Goal: Task Accomplishment & Management: Complete application form

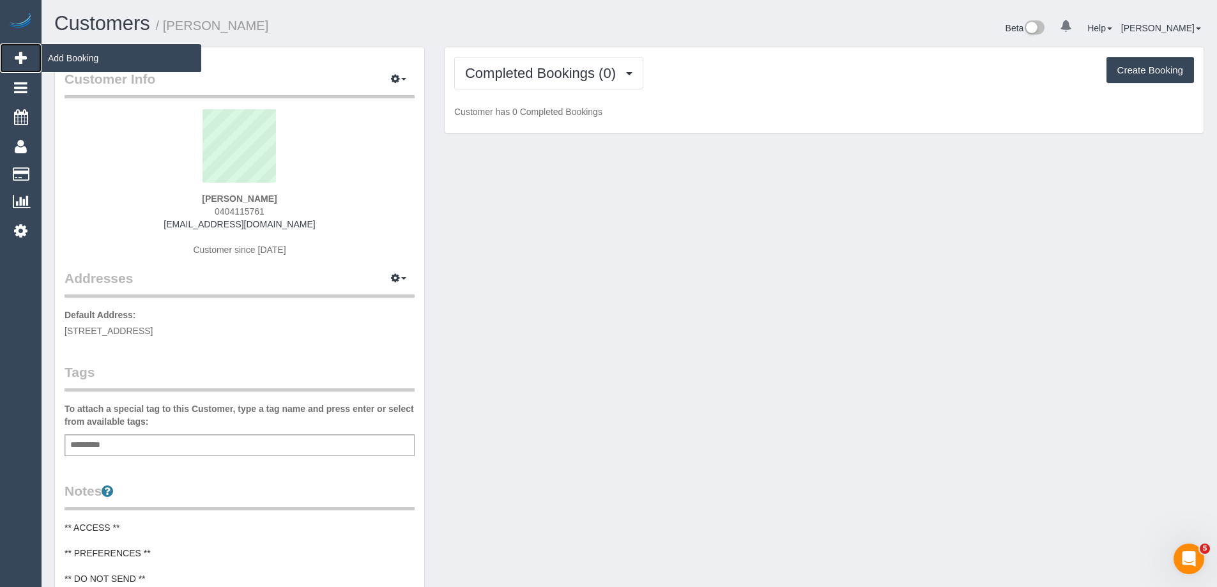
click at [86, 61] on span "Add Booking" at bounding box center [122, 57] width 160 height 29
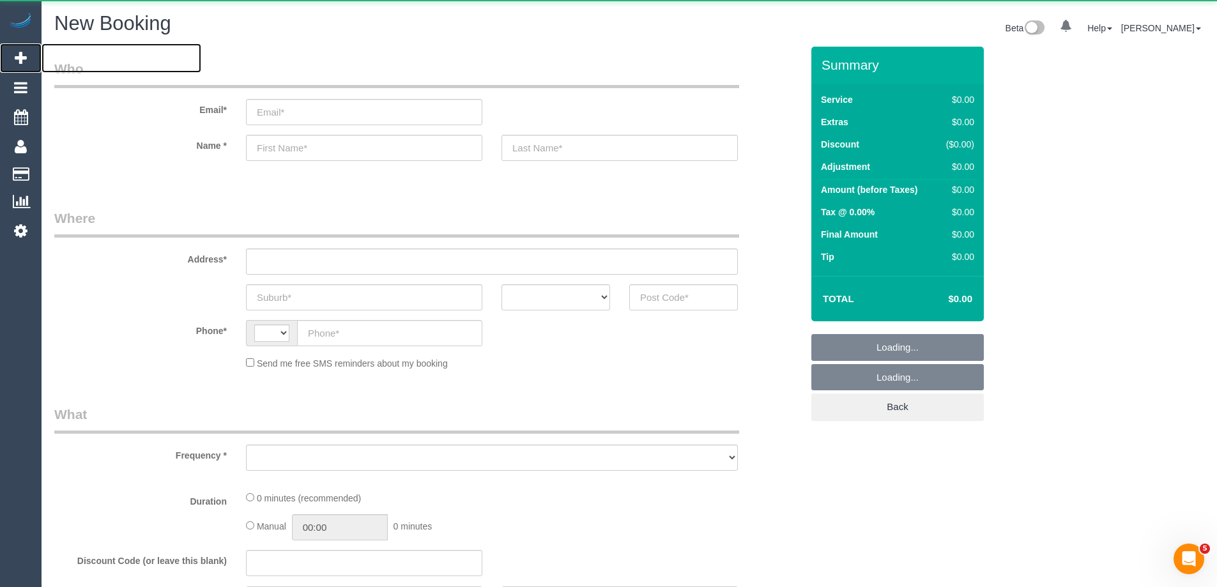
select select "string:AU"
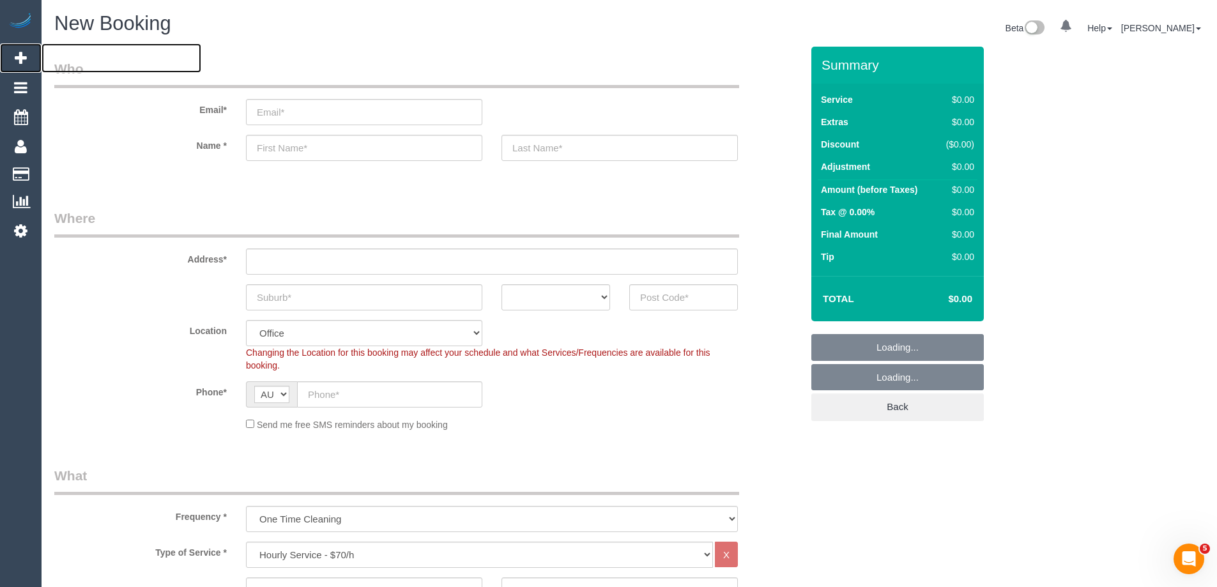
select select "object:2259"
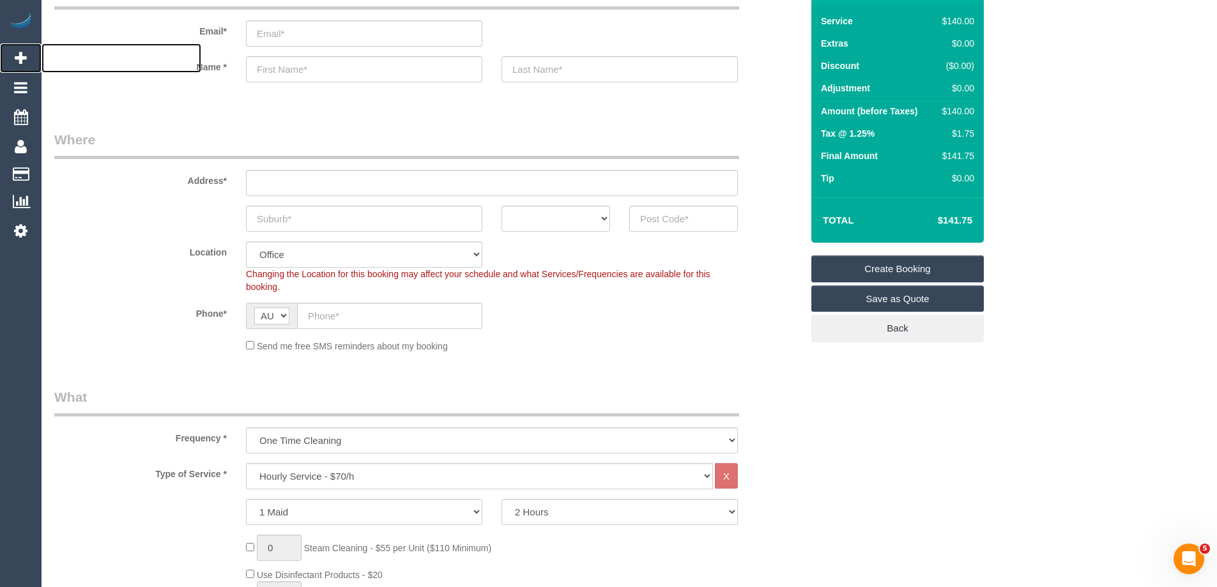
scroll to position [192, 0]
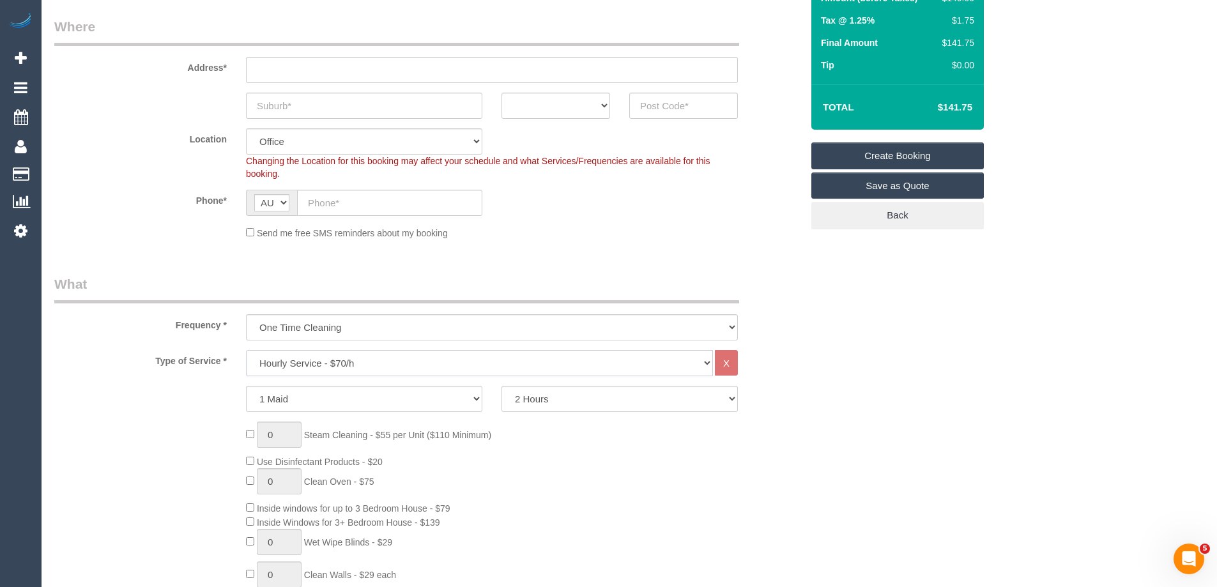
click at [294, 365] on select "Hourly Service - $70/h Hourly Service - $65/h Hourly Service - $60/h Hourly Ser…" at bounding box center [479, 363] width 467 height 26
select select "210"
click at [246, 350] on select "Hourly Service - $70/h Hourly Service - $65/h Hourly Service - $60/h Hourly Ser…" at bounding box center [479, 363] width 467 height 26
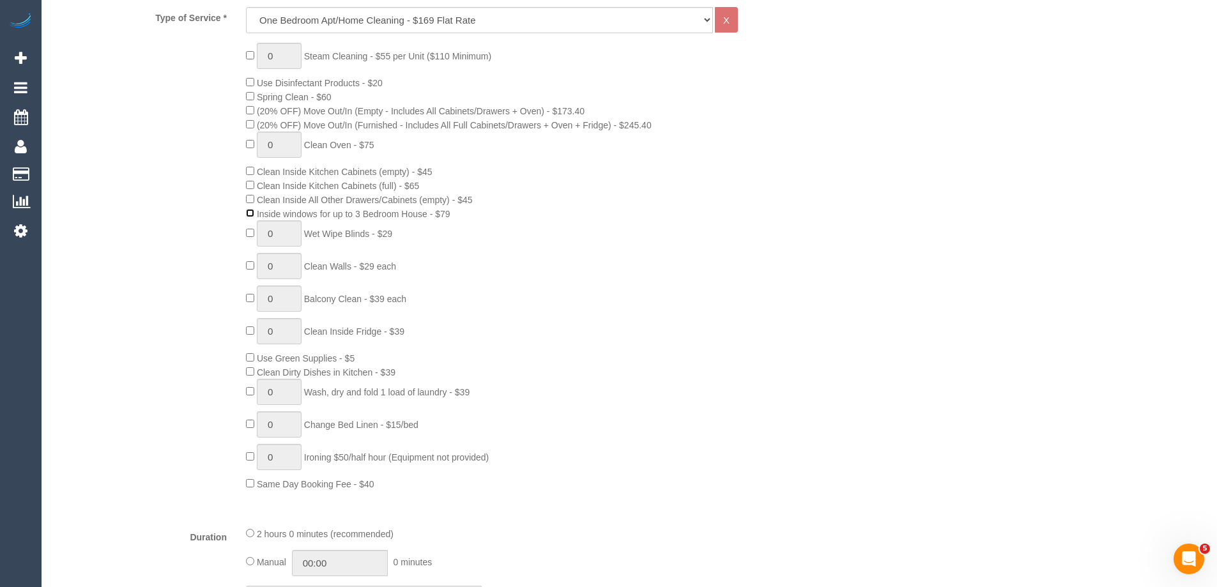
scroll to position [575, 0]
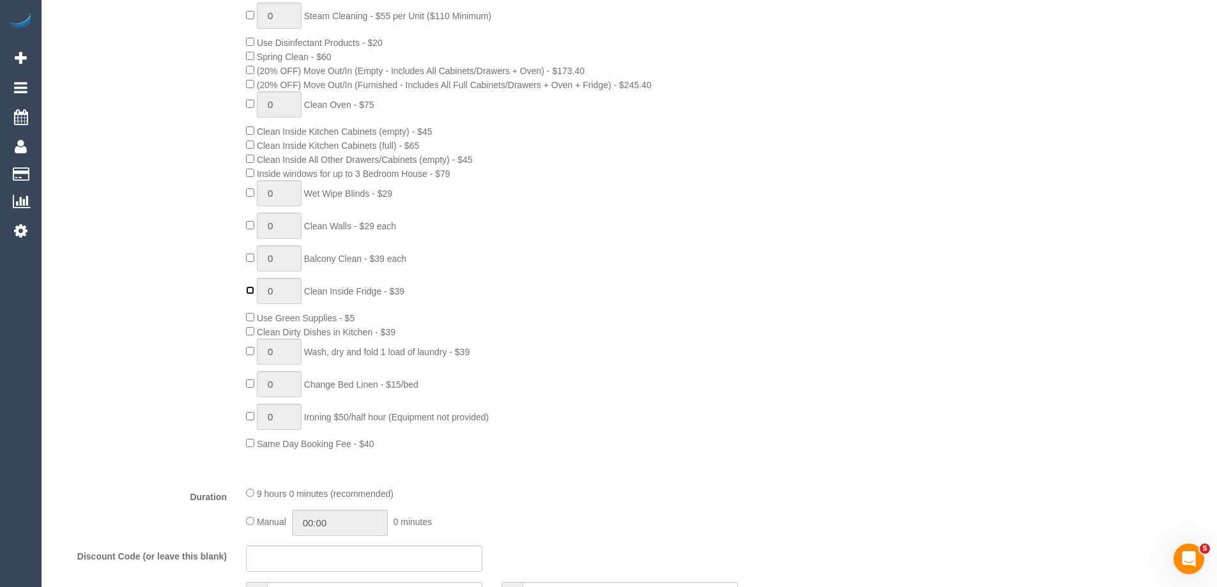
type input "1"
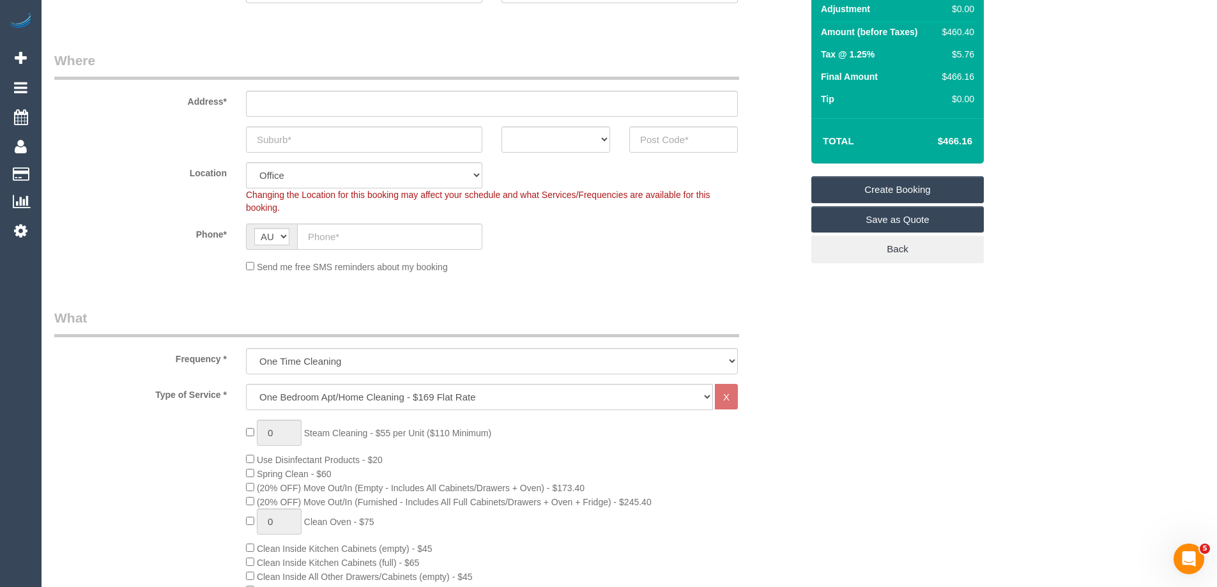
scroll to position [255, 0]
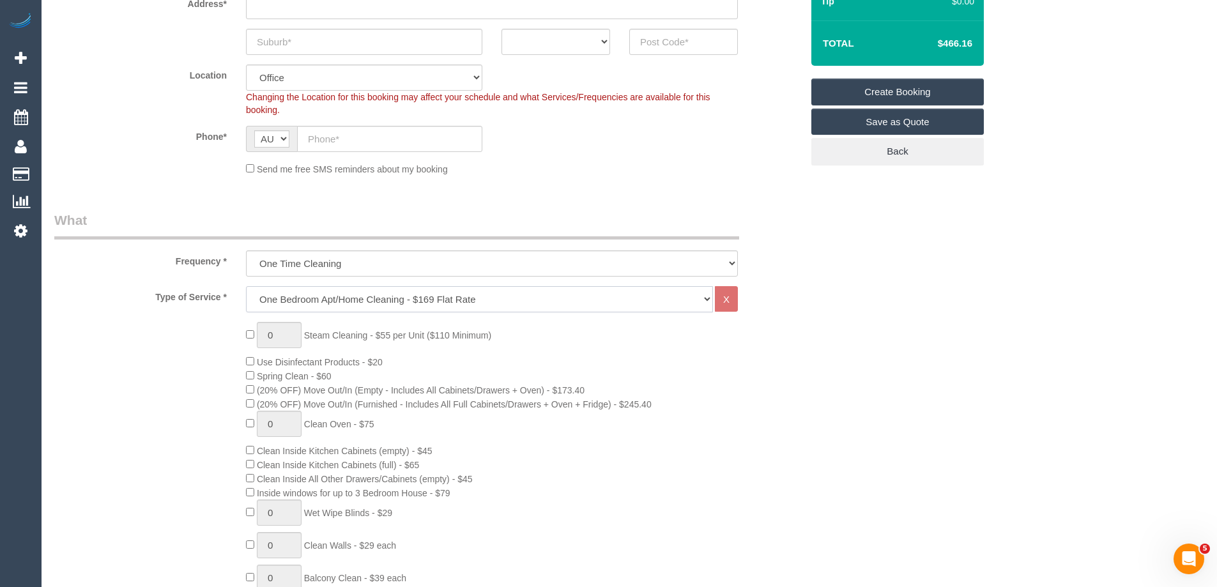
click at [338, 300] on select "Hourly Service - $70/h Hourly Service - $65/h Hourly Service - $60/h Hourly Ser…" at bounding box center [479, 299] width 467 height 26
click at [246, 286] on select "Hourly Service - $70/h Hourly Service - $65/h Hourly Service - $60/h Hourly Ser…" at bounding box center [479, 299] width 467 height 26
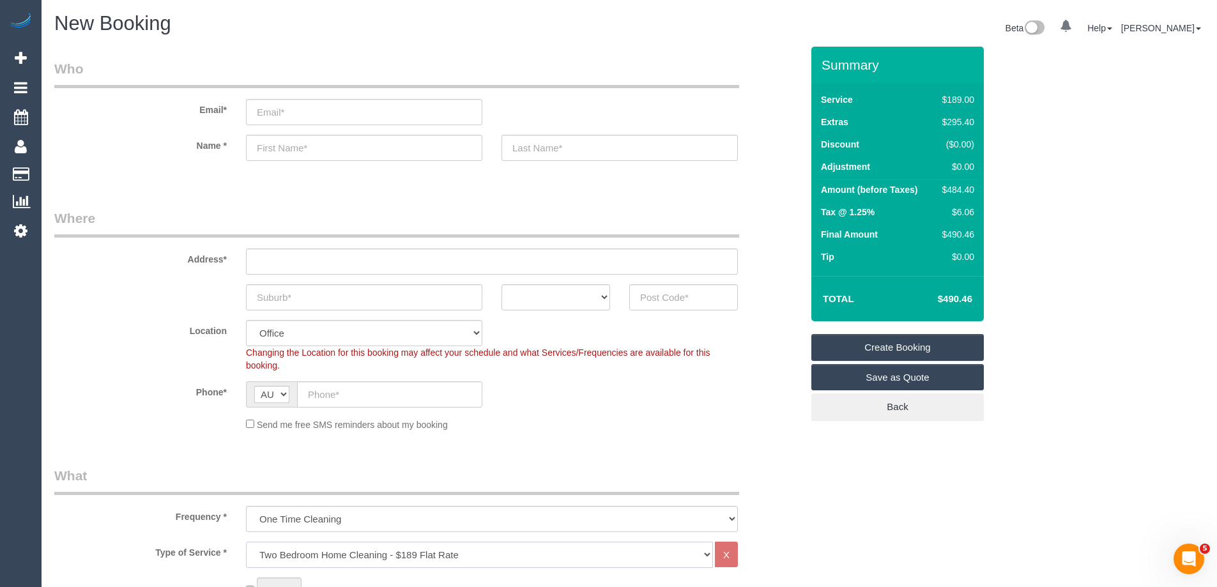
click at [369, 560] on select "Hourly Service - $70/h Hourly Service - $65/h Hourly Service - $60/h Hourly Ser…" at bounding box center [479, 555] width 467 height 26
click at [246, 542] on select "Hourly Service - $70/h Hourly Service - $65/h Hourly Service - $60/h Hourly Ser…" at bounding box center [479, 555] width 467 height 26
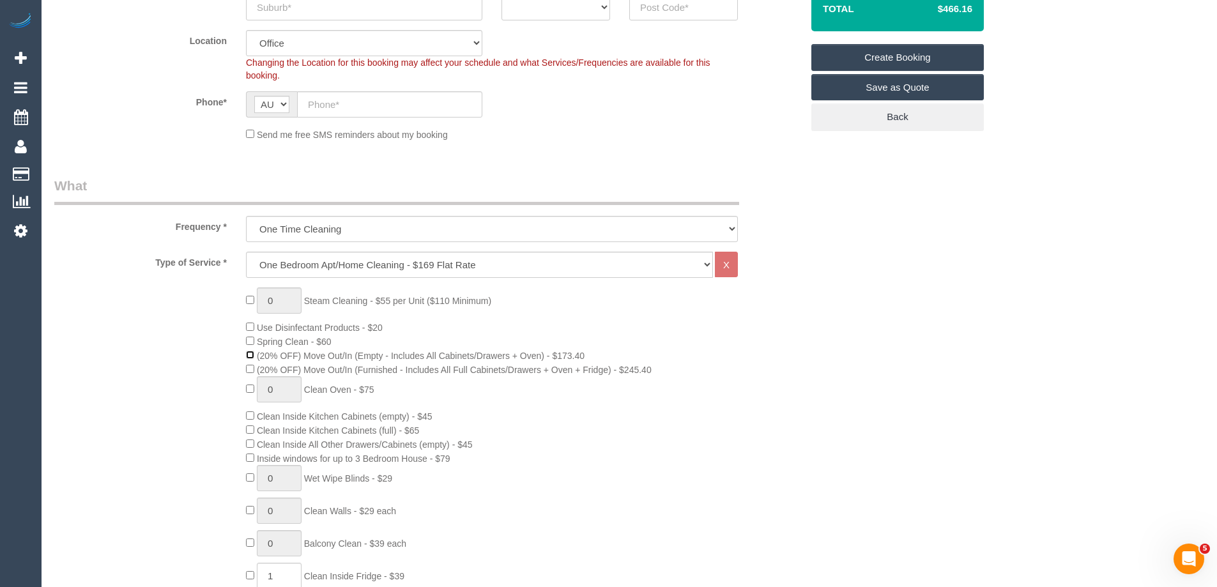
scroll to position [192, 0]
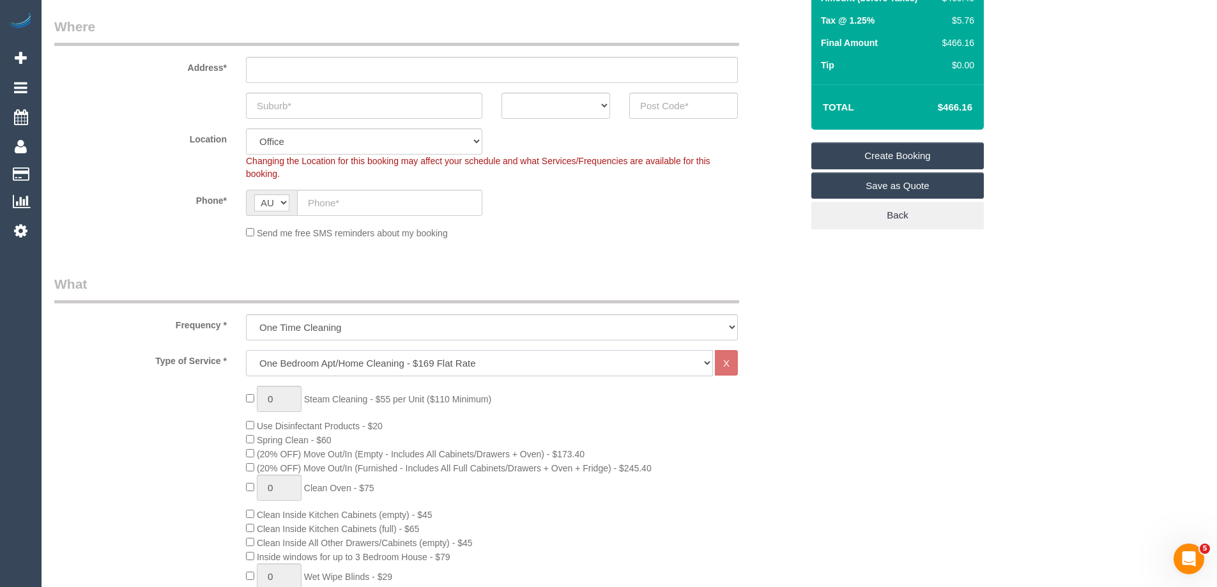
click at [549, 369] on select "Hourly Service - $70/h Hourly Service - $65/h Hourly Service - $60/h Hourly Ser…" at bounding box center [479, 363] width 467 height 26
click at [246, 350] on select "Hourly Service - $70/h Hourly Service - $65/h Hourly Service - $60/h Hourly Ser…" at bounding box center [479, 363] width 467 height 26
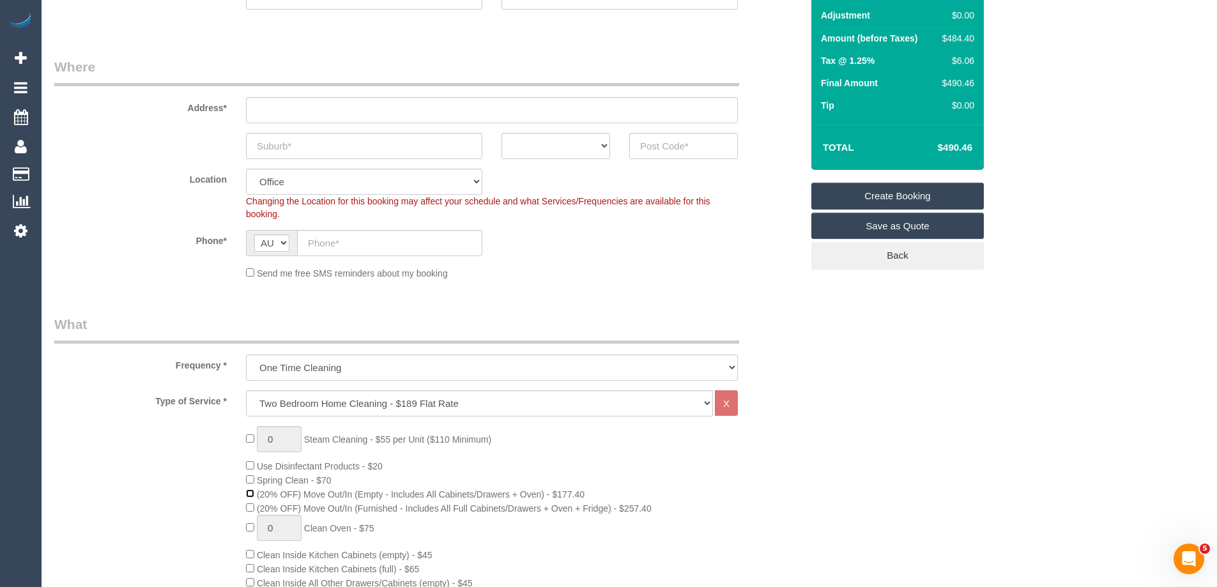
scroll to position [255, 0]
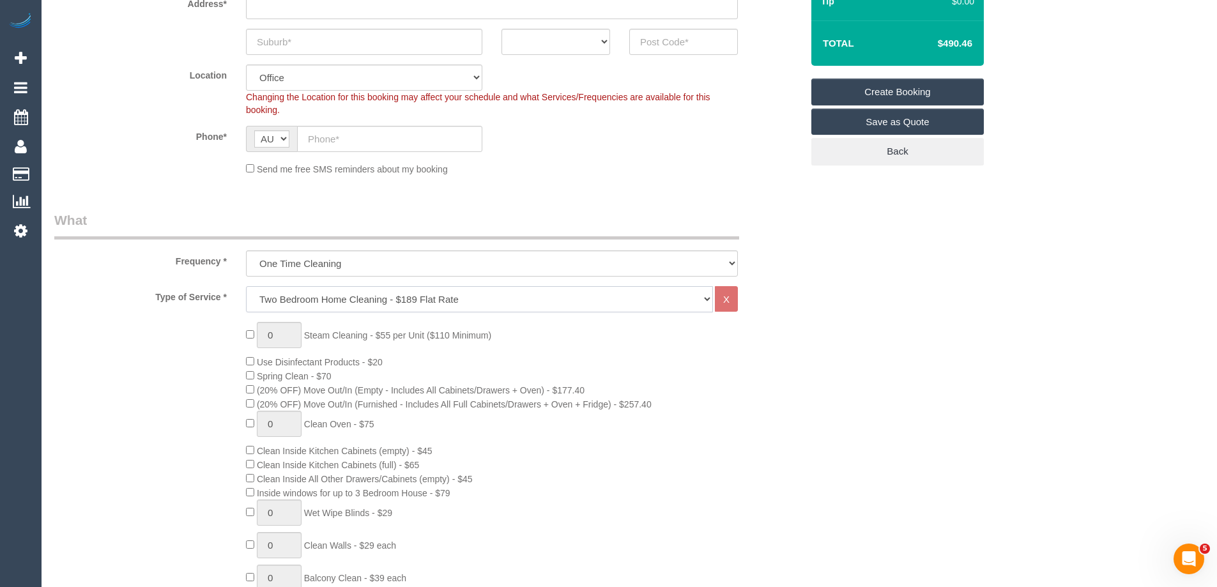
click at [340, 301] on select "Hourly Service - $70/h Hourly Service - $65/h Hourly Service - $60/h Hourly Ser…" at bounding box center [479, 299] width 467 height 26
click at [246, 286] on select "Hourly Service - $70/h Hourly Service - $65/h Hourly Service - $60/h Hourly Ser…" at bounding box center [479, 299] width 467 height 26
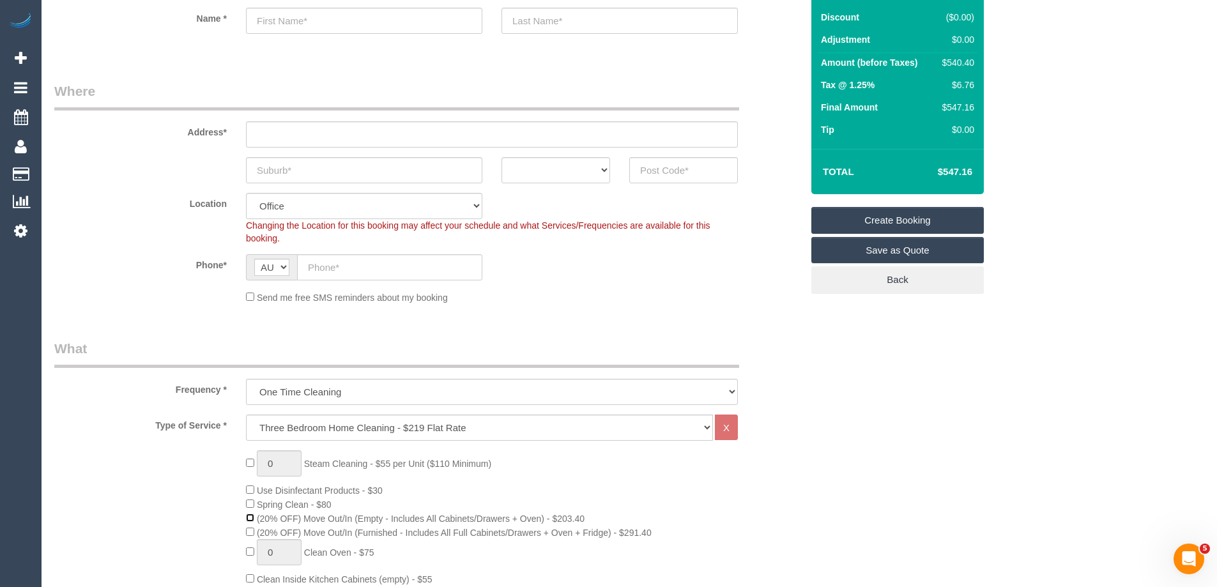
scroll to position [319, 0]
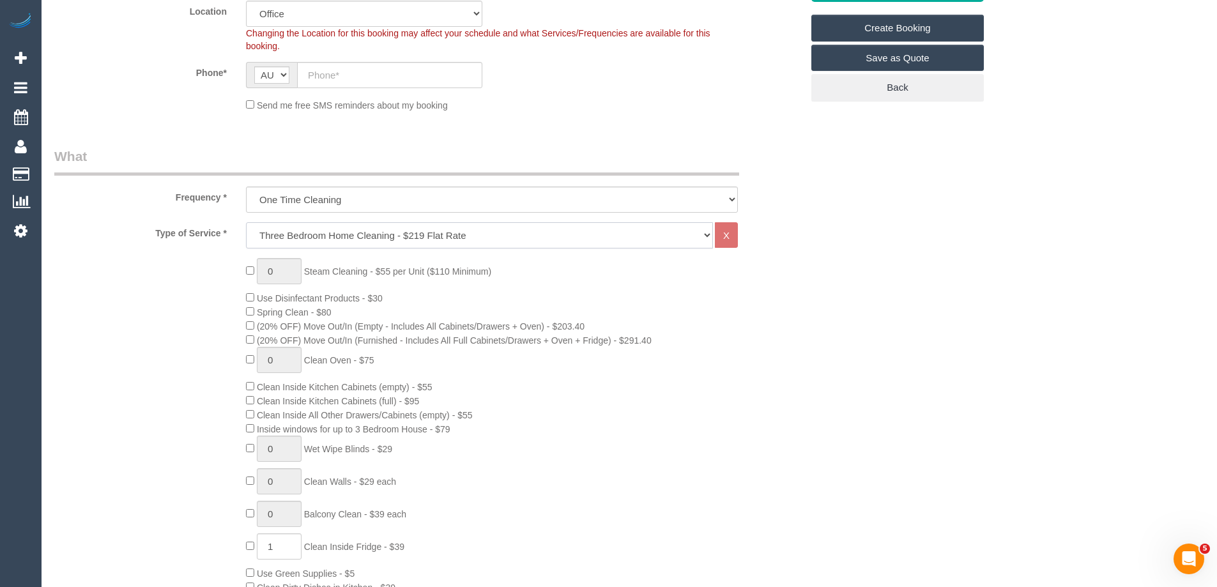
click at [400, 234] on select "Hourly Service - $70/h Hourly Service - $65/h Hourly Service - $60/h Hourly Ser…" at bounding box center [479, 235] width 467 height 26
click at [246, 222] on select "Hourly Service - $70/h Hourly Service - $65/h Hourly Service - $60/h Hourly Ser…" at bounding box center [479, 235] width 467 height 26
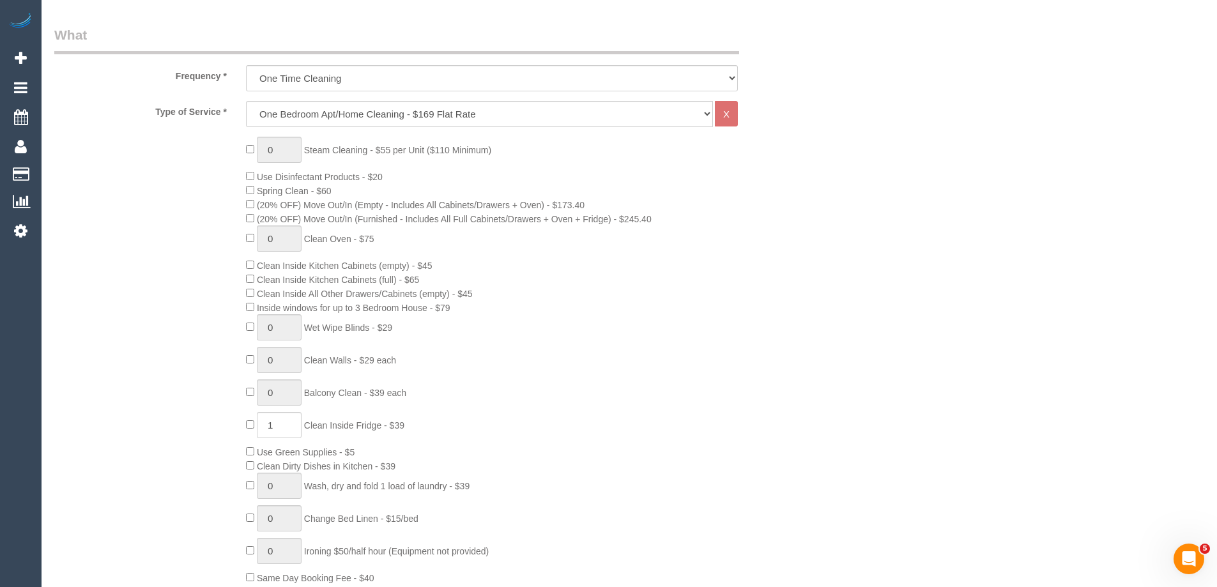
scroll to position [447, 0]
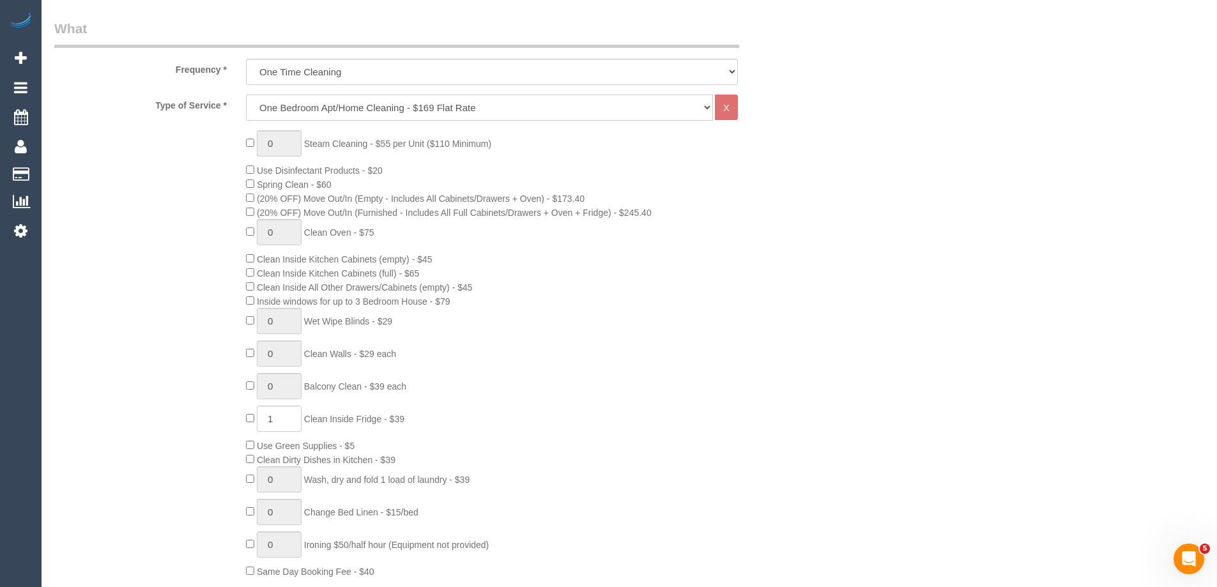
click at [342, 109] on select "Hourly Service - $70/h Hourly Service - $65/h Hourly Service - $60/h Hourly Ser…" at bounding box center [479, 108] width 467 height 26
click at [246, 95] on select "Hourly Service - $70/h Hourly Service - $65/h Hourly Service - $60/h Hourly Ser…" at bounding box center [479, 108] width 467 height 26
click at [460, 112] on select "Hourly Service - $70/h Hourly Service - $65/h Hourly Service - $60/h Hourly Ser…" at bounding box center [479, 108] width 467 height 26
click at [246, 95] on select "Hourly Service - $70/h Hourly Service - $65/h Hourly Service - $60/h Hourly Ser…" at bounding box center [479, 108] width 467 height 26
click at [495, 113] on select "Hourly Service - $70/h Hourly Service - $65/h Hourly Service - $60/h Hourly Ser…" at bounding box center [479, 108] width 467 height 26
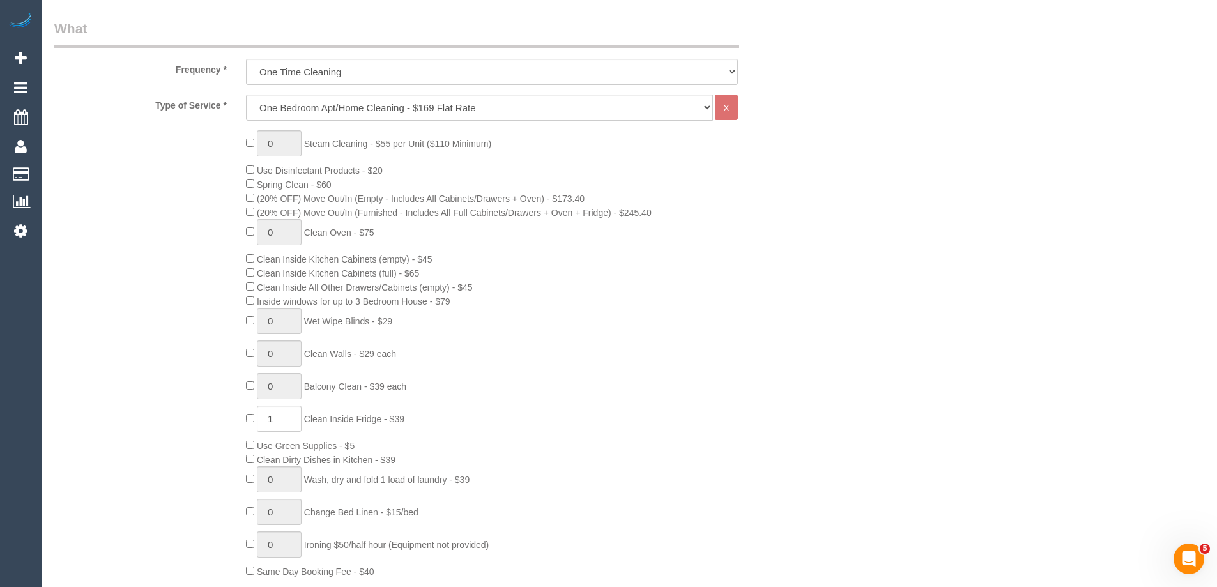
click at [809, 197] on div "0 Steam Cleaning - $55 per Unit ($110 Minimum) Use Disinfectant Products - $20 …" at bounding box center [523, 354] width 575 height 448
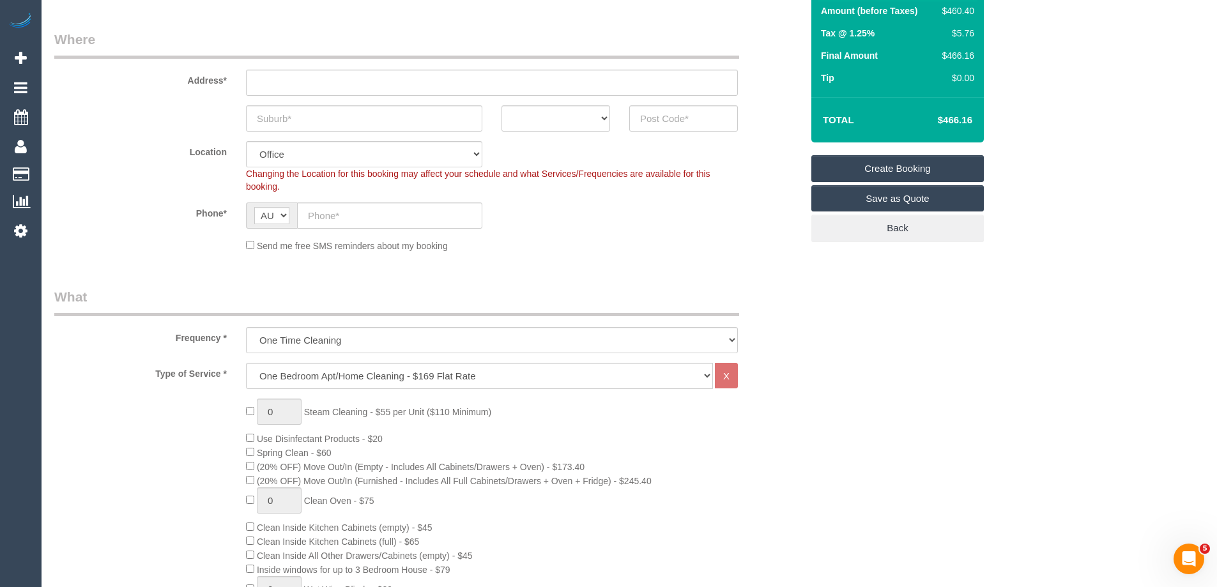
scroll to position [192, 0]
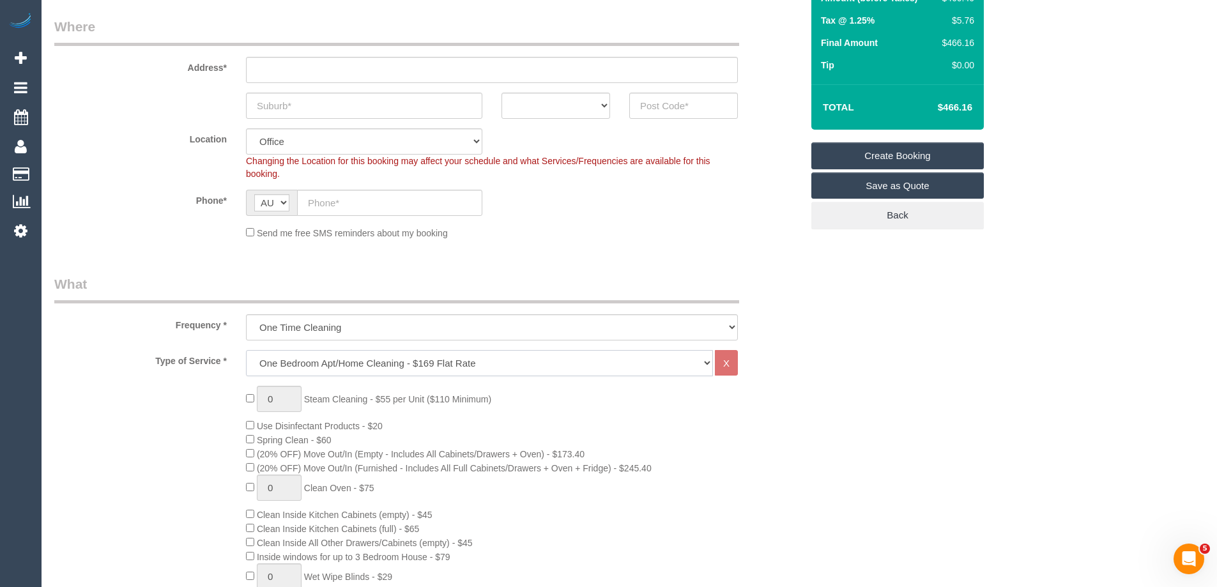
click at [369, 370] on select "Hourly Service - $70/h Hourly Service - $65/h Hourly Service - $60/h Hourly Ser…" at bounding box center [479, 363] width 467 height 26
click at [246, 350] on select "Hourly Service - $70/h Hourly Service - $65/h Hourly Service - $60/h Hourly Ser…" at bounding box center [479, 363] width 467 height 26
click at [350, 362] on select "Hourly Service - $70/h Hourly Service - $65/h Hourly Service - $60/h Hourly Ser…" at bounding box center [479, 363] width 467 height 26
click at [246, 350] on select "Hourly Service - $70/h Hourly Service - $65/h Hourly Service - $60/h Hourly Ser…" at bounding box center [479, 363] width 467 height 26
click at [370, 358] on select "Hourly Service - $70/h Hourly Service - $65/h Hourly Service - $60/h Hourly Ser…" at bounding box center [479, 363] width 467 height 26
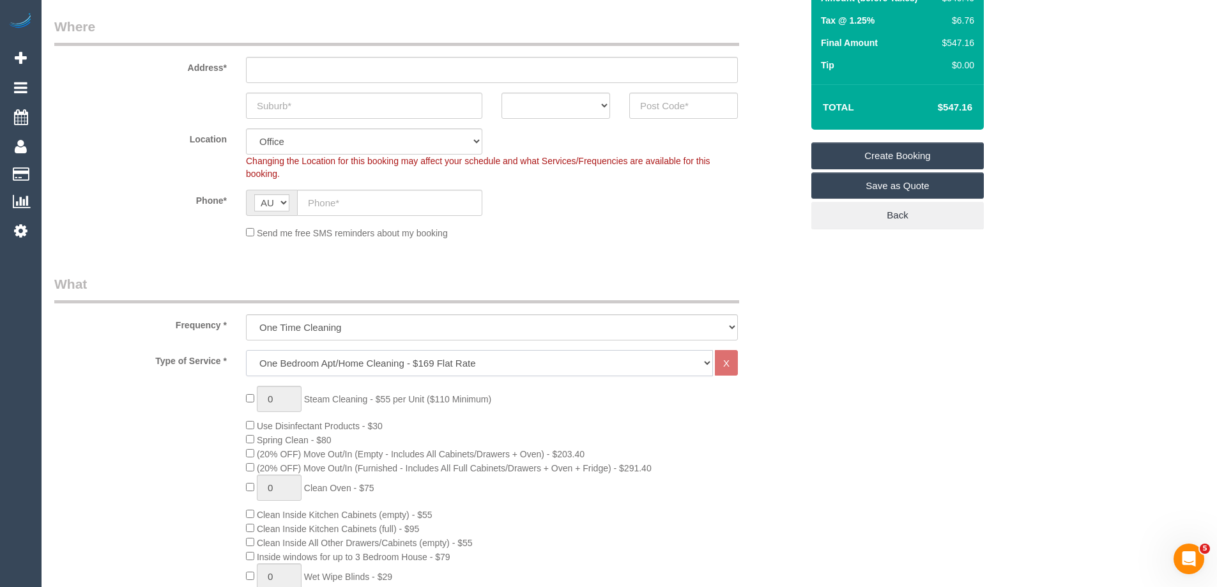
click at [246, 350] on select "Hourly Service - $70/h Hourly Service - $65/h Hourly Service - $60/h Hourly Ser…" at bounding box center [479, 363] width 467 height 26
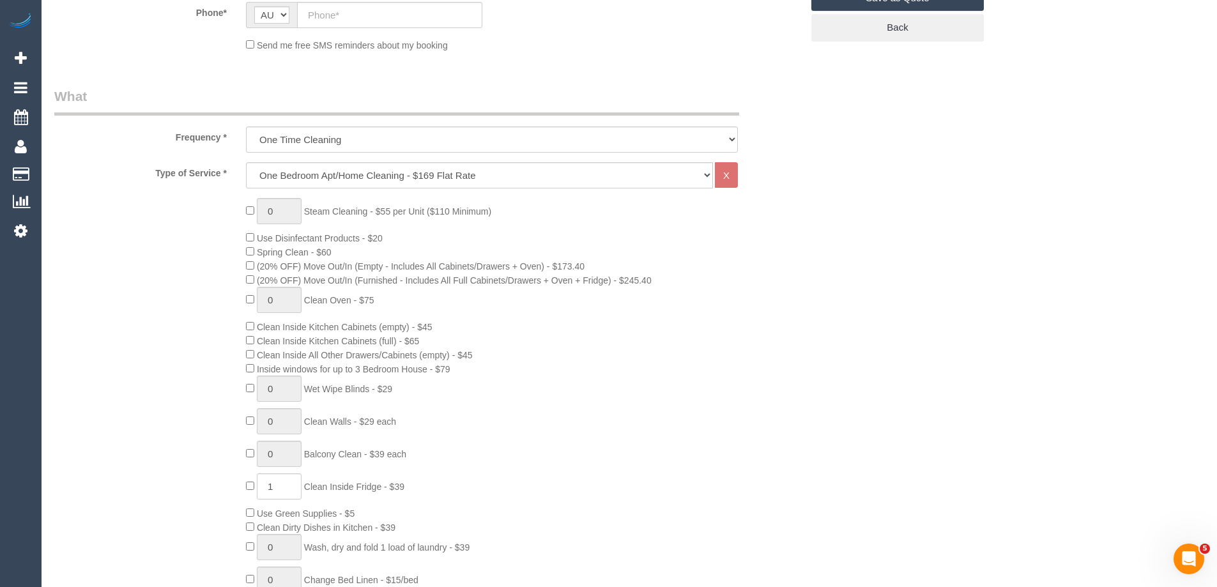
scroll to position [383, 0]
click at [361, 183] on select "Hourly Service - $70/h Hourly Service - $65/h Hourly Service - $60/h Hourly Ser…" at bounding box center [479, 171] width 467 height 26
click at [364, 170] on select "Hourly Service - $70/h Hourly Service - $65/h Hourly Service - $60/h Hourly Ser…" at bounding box center [479, 171] width 467 height 26
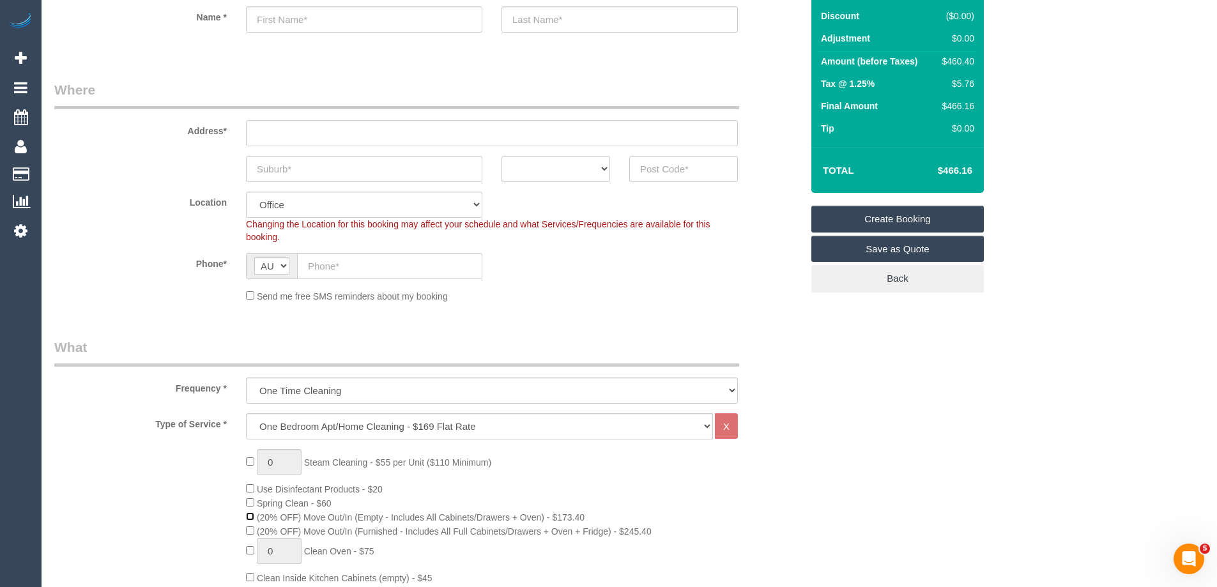
scroll to position [128, 0]
click at [694, 297] on div "Send me free SMS reminders about my booking" at bounding box center [491, 296] width 511 height 14
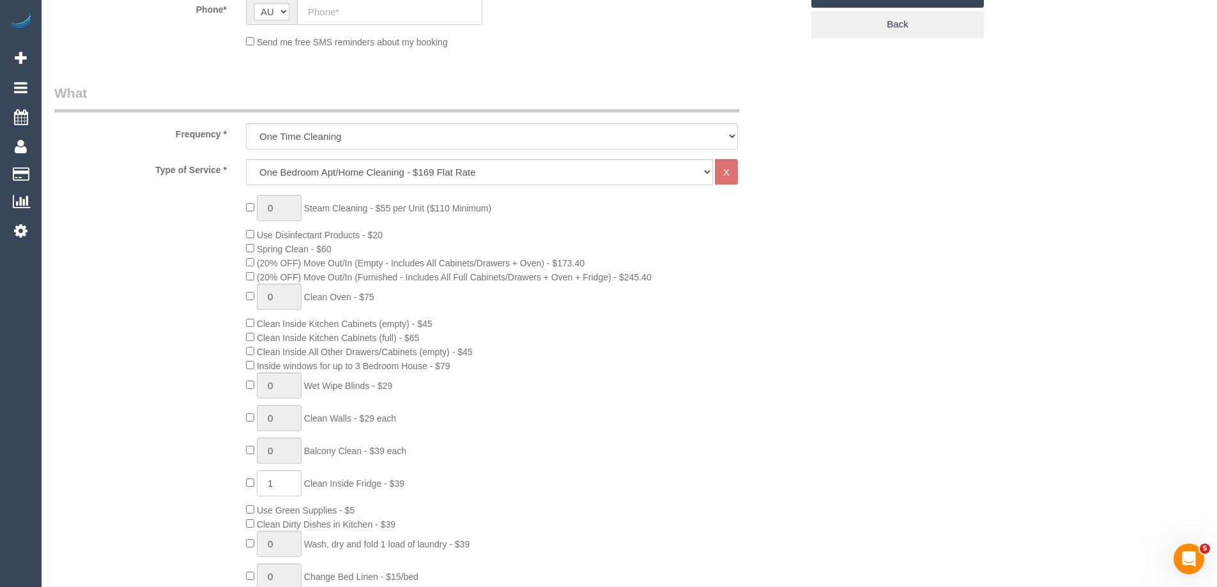
scroll to position [383, 0]
click at [756, 442] on div "0 Steam Cleaning - $55 per Unit ($110 Minimum) Use Disinfectant Products - $20 …" at bounding box center [523, 418] width 575 height 448
click at [312, 174] on select "Hourly Service - $70/h Hourly Service - $65/h Hourly Service - $60/h Hourly Ser…" at bounding box center [479, 171] width 467 height 26
click at [246, 158] on select "Hourly Service - $70/h Hourly Service - $65/h Hourly Service - $60/h Hourly Ser…" at bounding box center [479, 171] width 467 height 26
click at [369, 178] on select "Hourly Service - $70/h Hourly Service - $65/h Hourly Service - $60/h Hourly Ser…" at bounding box center [479, 171] width 467 height 26
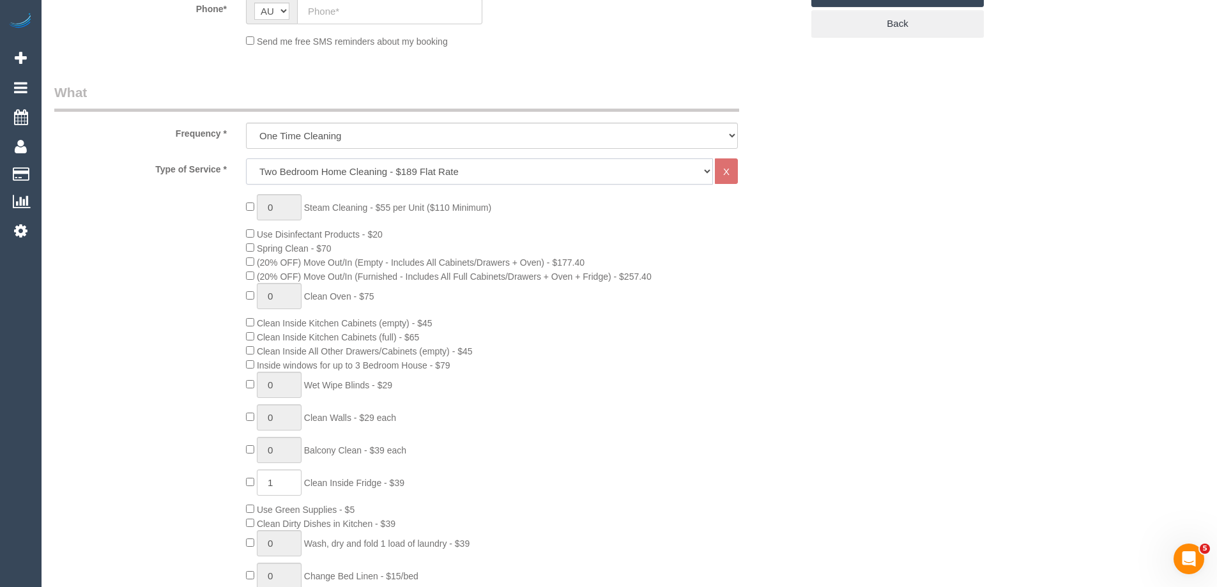
select select "212"
click at [246, 158] on select "Hourly Service - $70/h Hourly Service - $65/h Hourly Service - $60/h Hourly Ser…" at bounding box center [479, 171] width 467 height 26
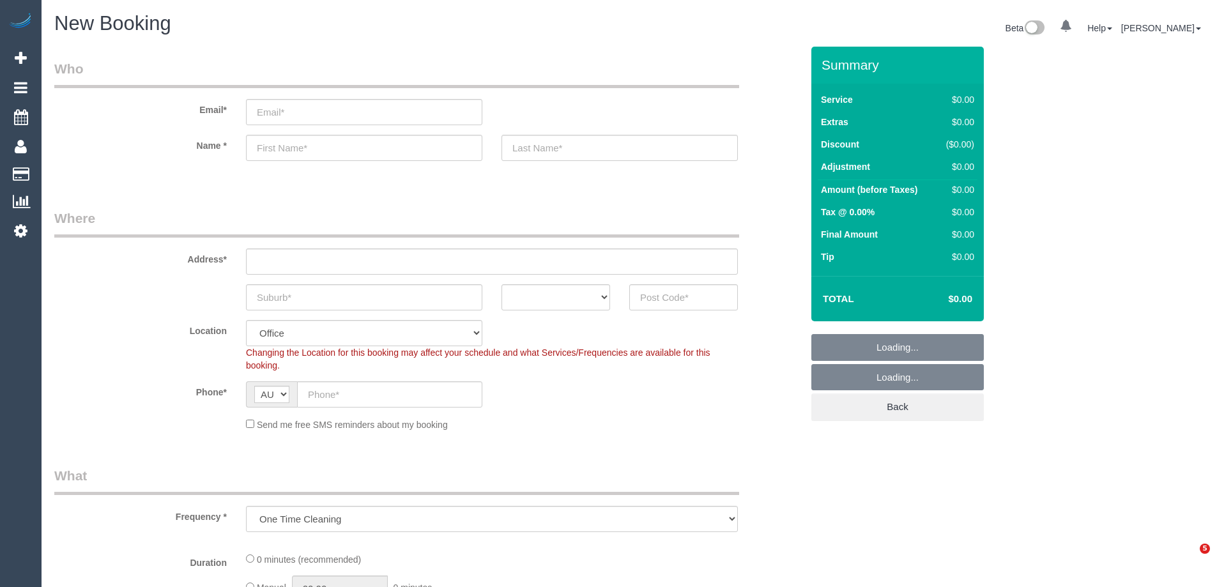
select select "object:655"
